Goal: Check status: Check status

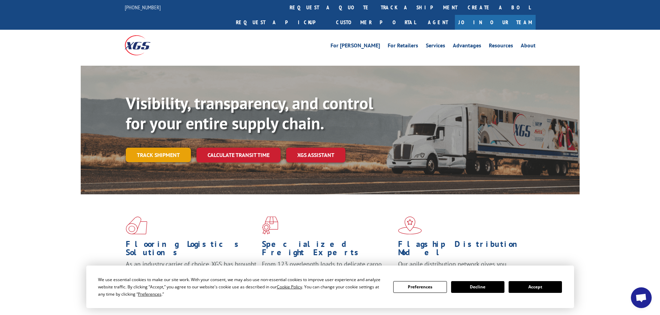
click at [148, 148] on link "Track shipment" at bounding box center [158, 155] width 65 height 15
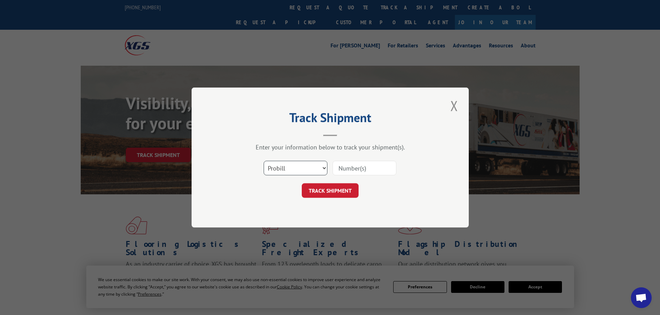
click at [302, 167] on select "Select category... Probill BOL PO" at bounding box center [296, 168] width 64 height 15
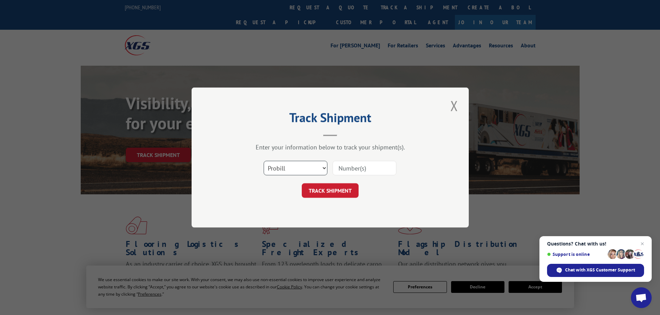
select select "bol"
click at [264, 161] on select "Select category... Probill BOL PO" at bounding box center [296, 168] width 64 height 15
click at [341, 168] on input at bounding box center [364, 168] width 64 height 15
type input "1923702"
click at [302, 184] on button "TRACK SHIPMENT" at bounding box center [330, 191] width 57 height 15
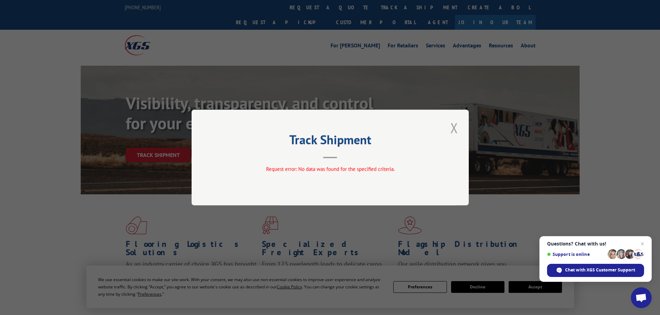
click at [456, 130] on button "Close modal" at bounding box center [454, 127] width 12 height 19
